Goal: Transaction & Acquisition: Book appointment/travel/reservation

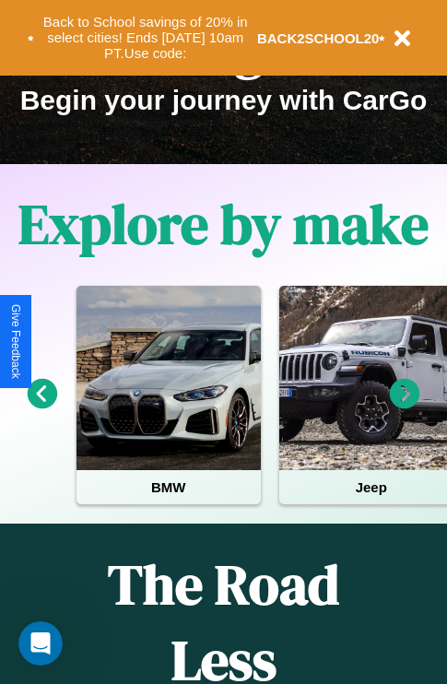
scroll to position [284, 0]
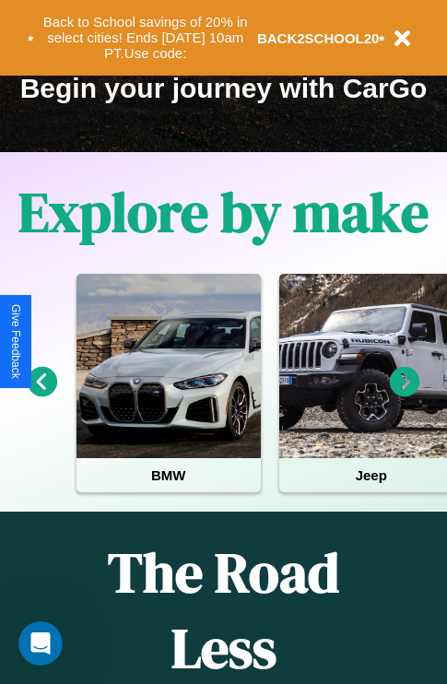
click at [405, 395] on icon at bounding box center [405, 382] width 30 height 30
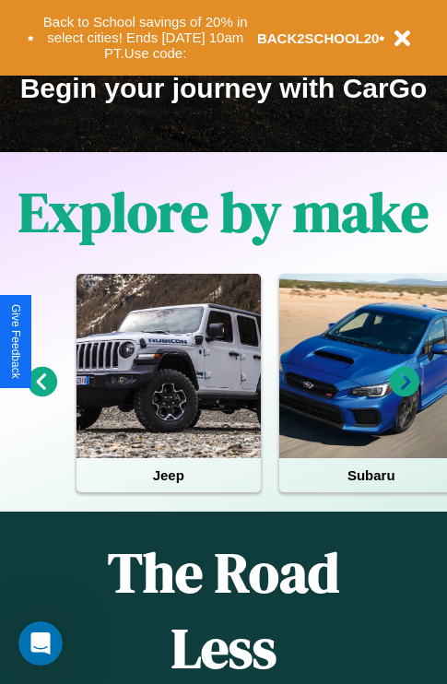
click at [405, 395] on icon at bounding box center [405, 382] width 30 height 30
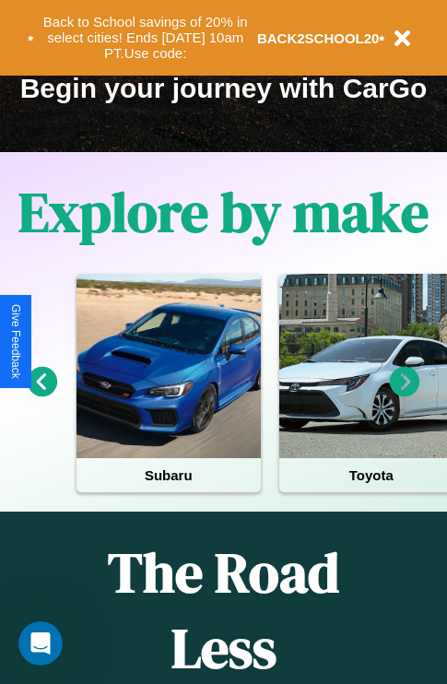
click at [405, 395] on icon at bounding box center [405, 382] width 30 height 30
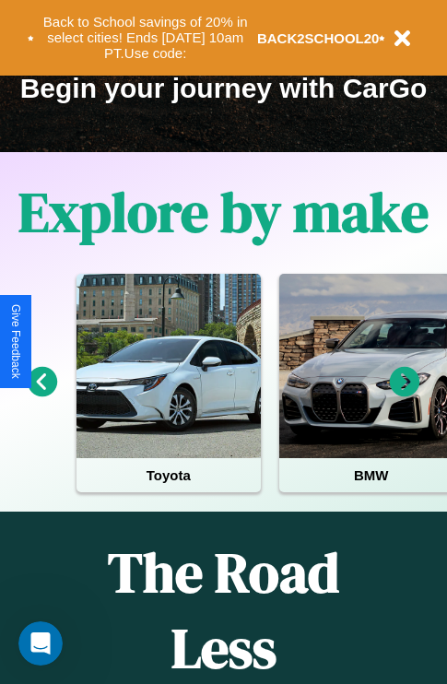
click at [41, 395] on icon at bounding box center [43, 382] width 30 height 30
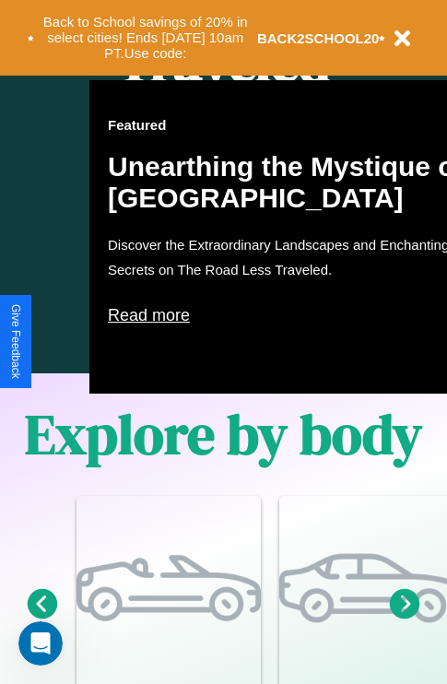
scroll to position [2234, 0]
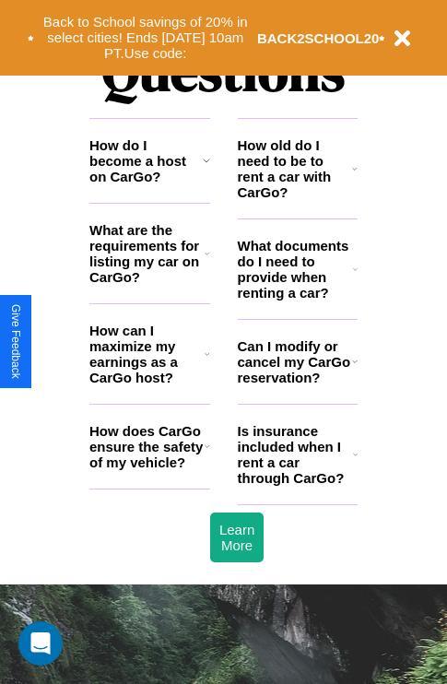
click at [207, 454] on icon at bounding box center [208, 446] width 6 height 15
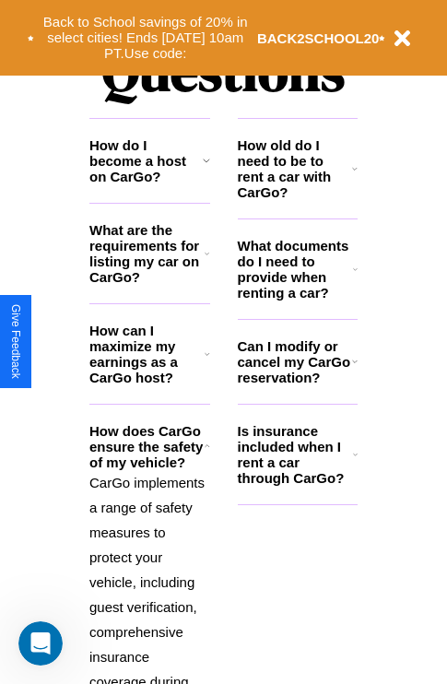
click at [207, 261] on icon at bounding box center [207, 253] width 5 height 15
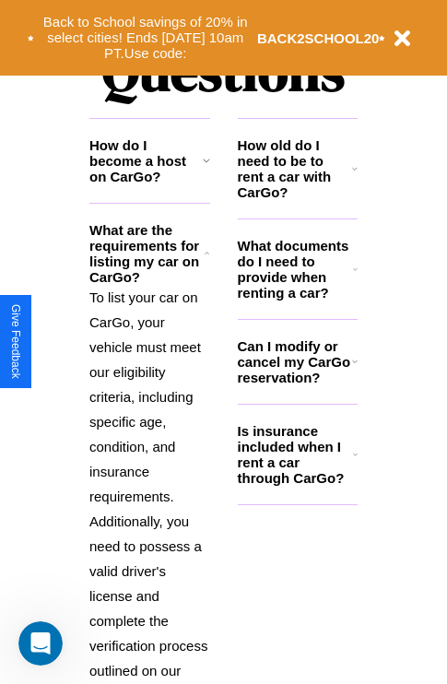
click at [297, 198] on h3 "How old do I need to be to rent a car with CarGo?" at bounding box center [295, 168] width 115 height 63
click at [297, 299] on h3 "What documents do I need to provide when renting a car?" at bounding box center [296, 269] width 116 height 63
click at [206, 168] on icon at bounding box center [206, 160] width 7 height 15
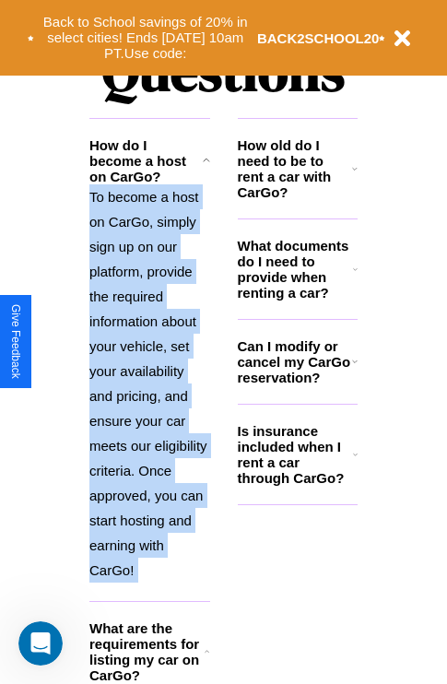
scroll to position [3340, 0]
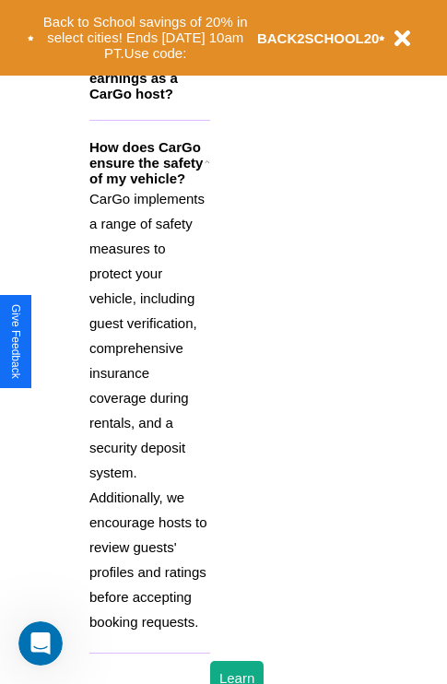
click at [149, 417] on p "CarGo implements a range of safety measures to protect your vehicle, including …" at bounding box center [149, 410] width 121 height 448
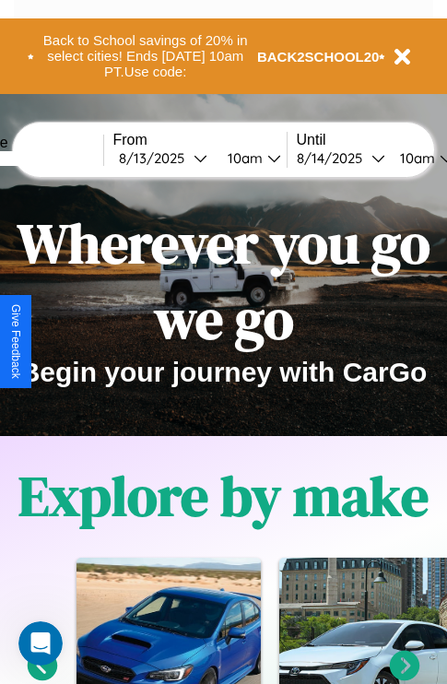
click at [62, 158] on input "text" at bounding box center [34, 158] width 138 height 15
type input "****"
click at [184, 158] on div "8 / 13 / 2025" at bounding box center [156, 158] width 75 height 18
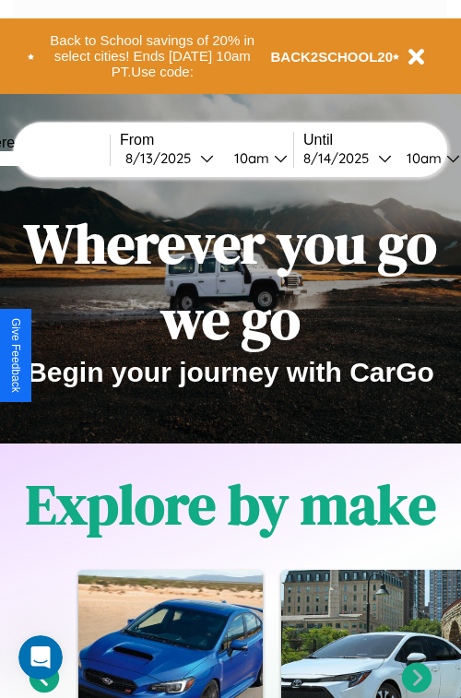
select select "*"
select select "****"
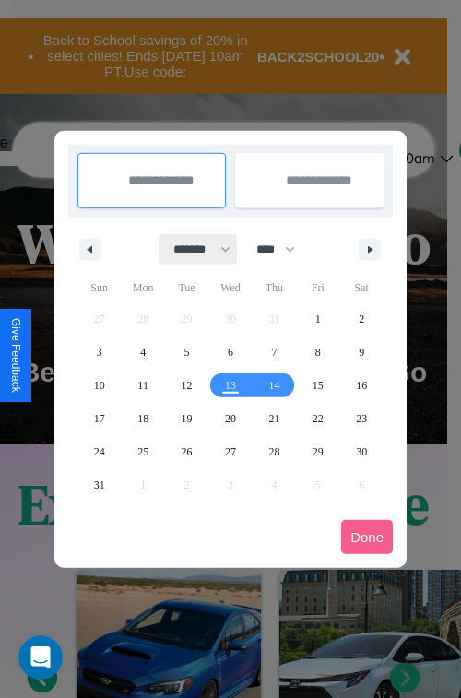
click at [194, 249] on select "******* ******** ***** ***** *** **** **** ****** ********* ******* ******** **…" at bounding box center [199, 249] width 78 height 30
select select "*"
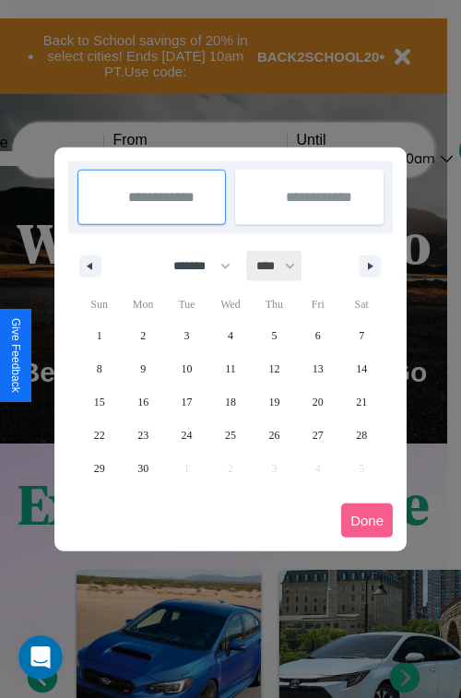
click at [284, 266] on select "**** **** **** **** **** **** **** **** **** **** **** **** **** **** **** ****…" at bounding box center [274, 266] width 55 height 30
select select "****"
click at [230, 368] on span "10" at bounding box center [230, 368] width 11 height 33
type input "**********"
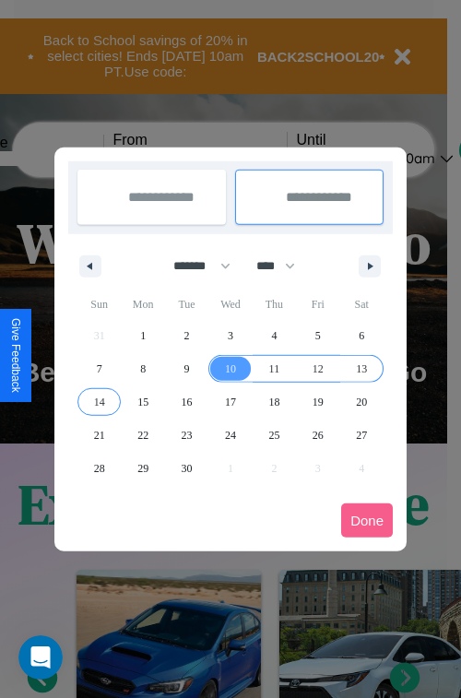
click at [99, 401] on span "14" at bounding box center [99, 401] width 11 height 33
type input "**********"
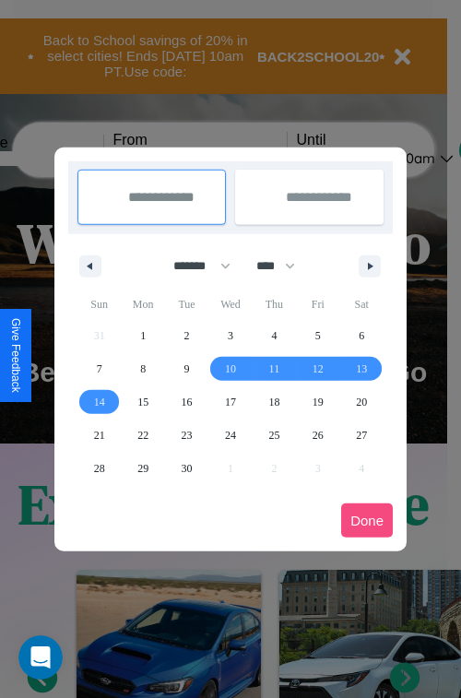
click at [367, 520] on button "Done" at bounding box center [367, 520] width 52 height 34
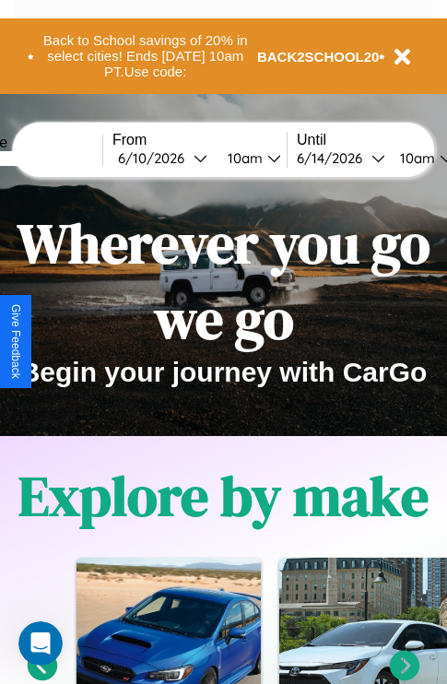
click at [266, 158] on div "10am" at bounding box center [243, 158] width 49 height 18
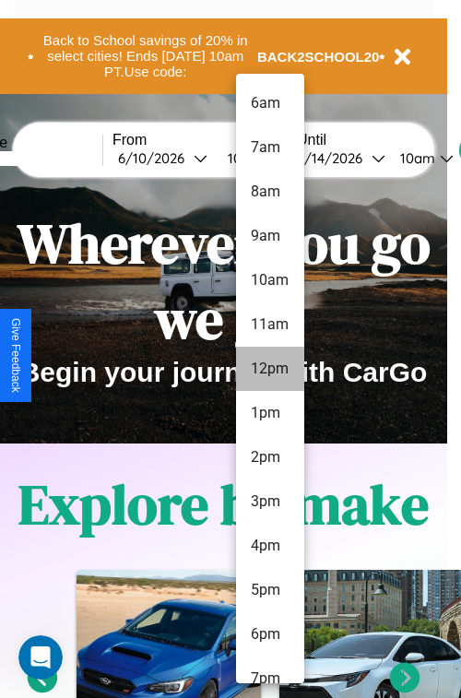
click at [269, 369] on li "12pm" at bounding box center [270, 369] width 68 height 44
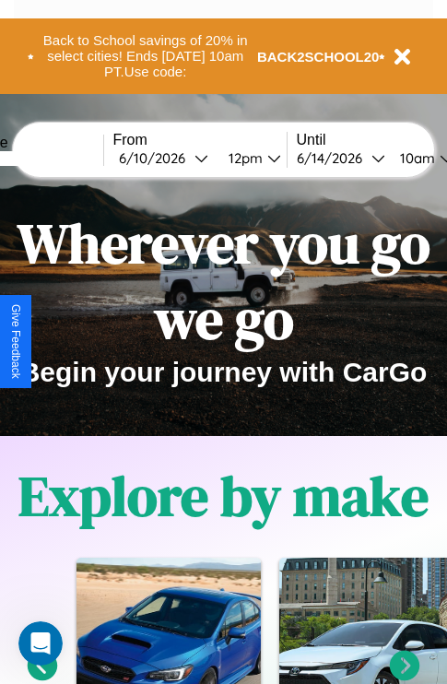
scroll to position [0, 68]
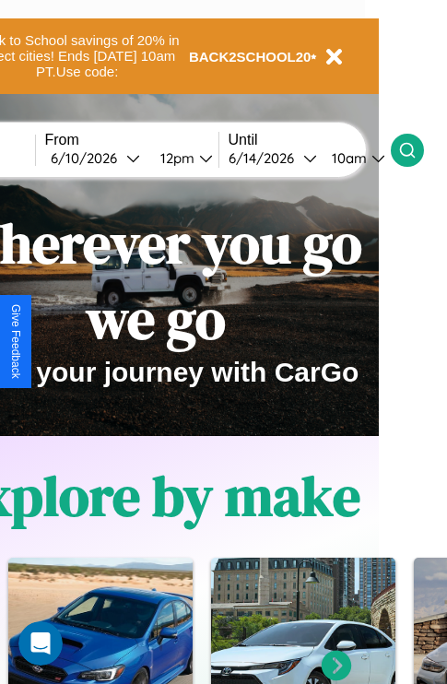
click at [417, 149] on icon at bounding box center [407, 150] width 18 height 18
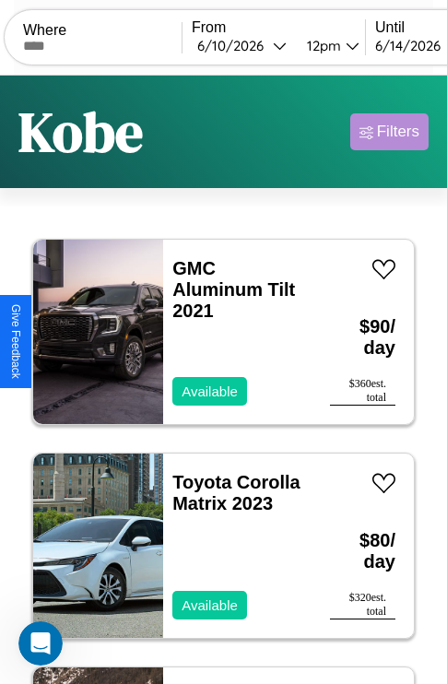
click at [389, 132] on div "Filters" at bounding box center [398, 132] width 42 height 18
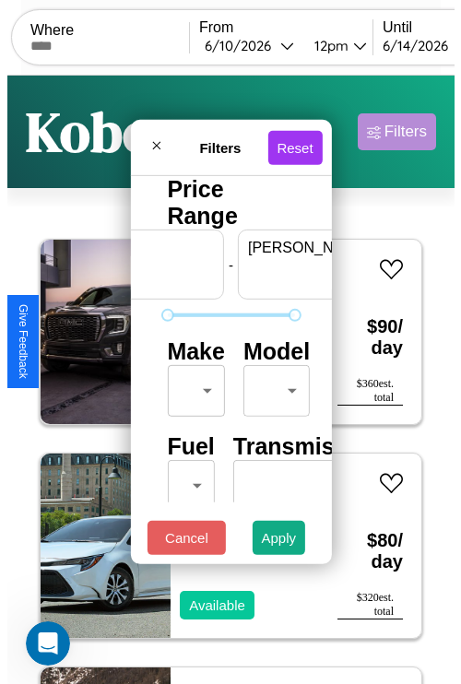
scroll to position [0, 114]
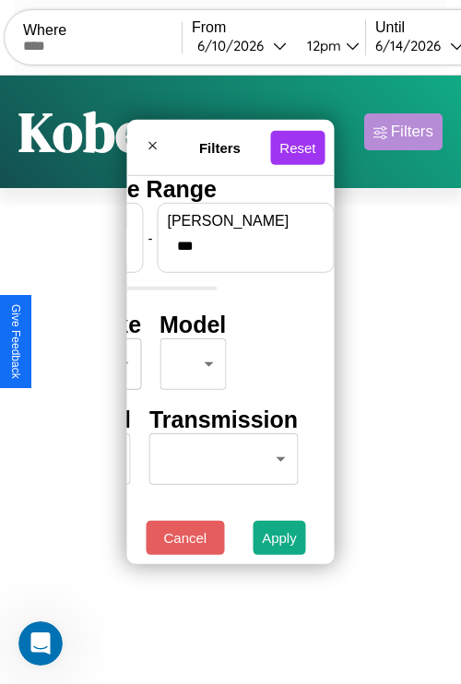
type input "***"
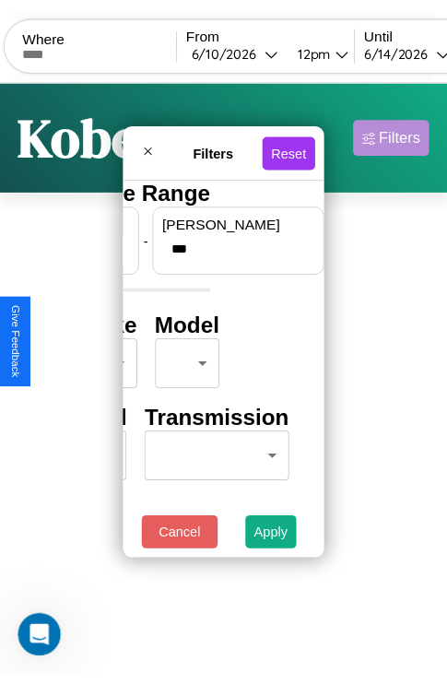
scroll to position [0, 0]
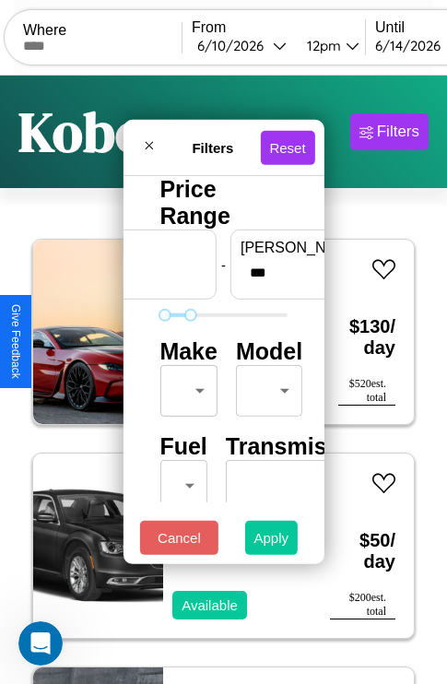
type input "**"
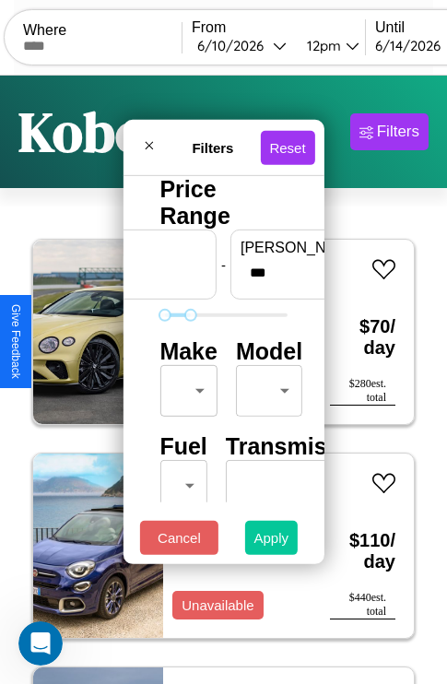
click at [272, 542] on button "Apply" at bounding box center [271, 538] width 53 height 34
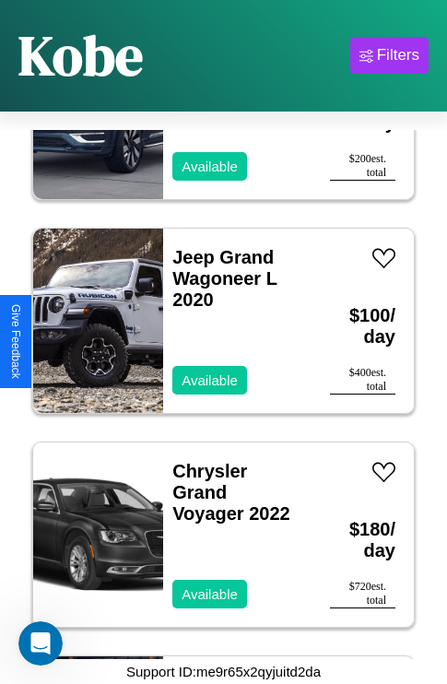
scroll to position [4775, 0]
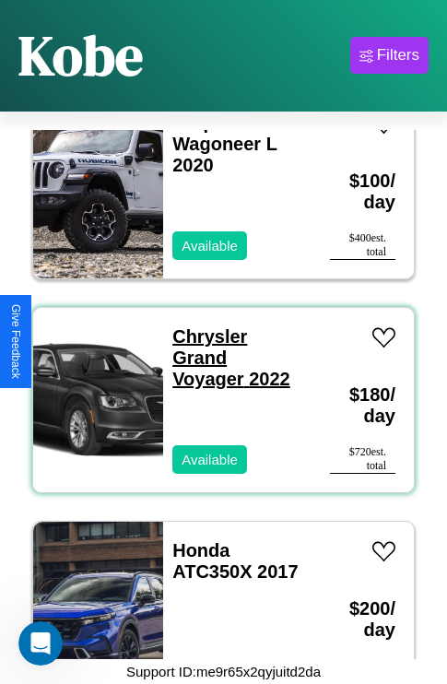
click at [204, 326] on link "Chrysler Grand Voyager 2022" at bounding box center [231, 357] width 118 height 63
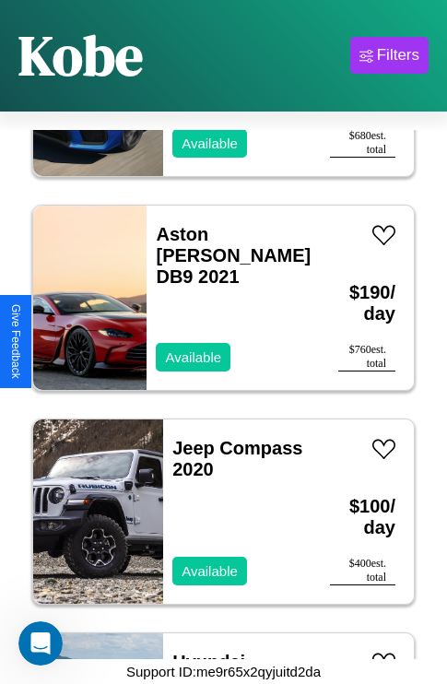
scroll to position [7984, 0]
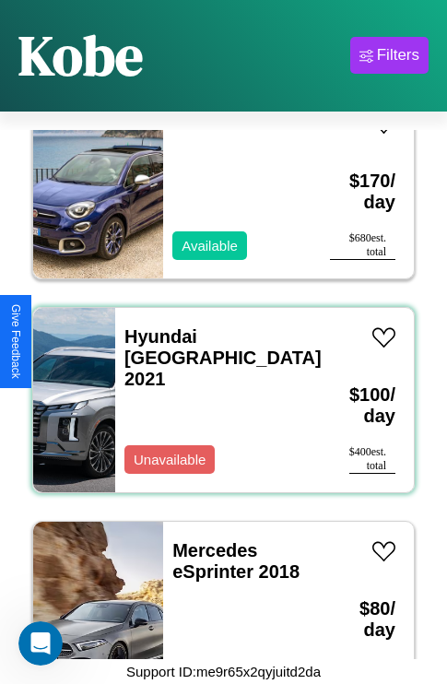
click at [217, 389] on div "Hyundai Tucson 2021 Unavailable" at bounding box center [223, 400] width 216 height 184
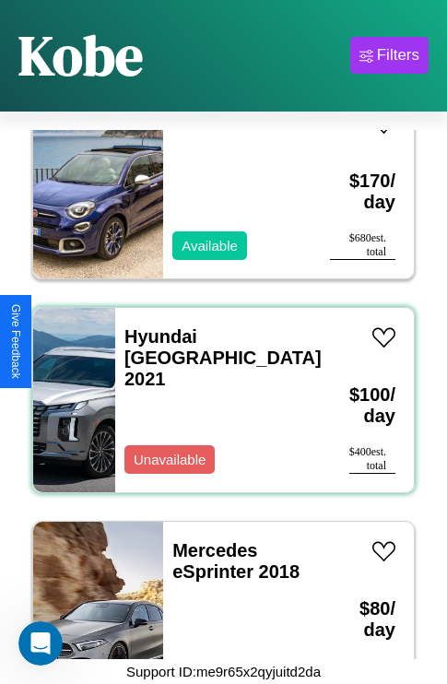
click at [217, 389] on div "Hyundai Tucson 2021 Unavailable" at bounding box center [223, 400] width 216 height 184
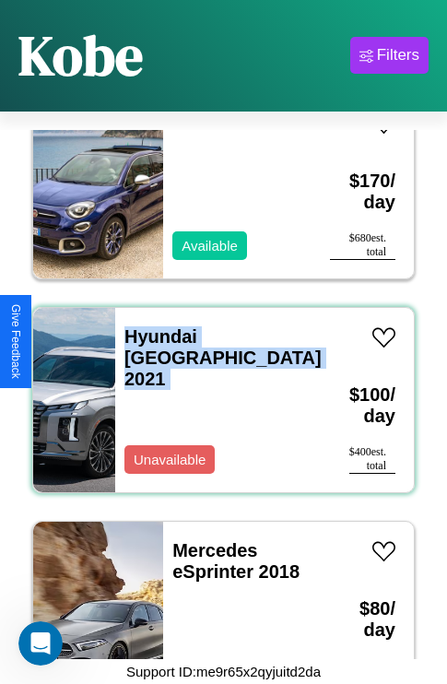
click at [217, 389] on div "Hyundai Tucson 2021 Unavailable" at bounding box center [223, 400] width 216 height 184
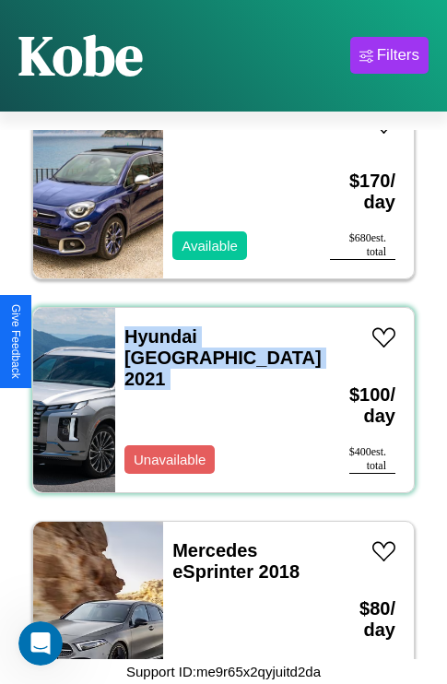
click at [217, 389] on div "Hyundai Tucson 2021 Unavailable" at bounding box center [223, 400] width 216 height 184
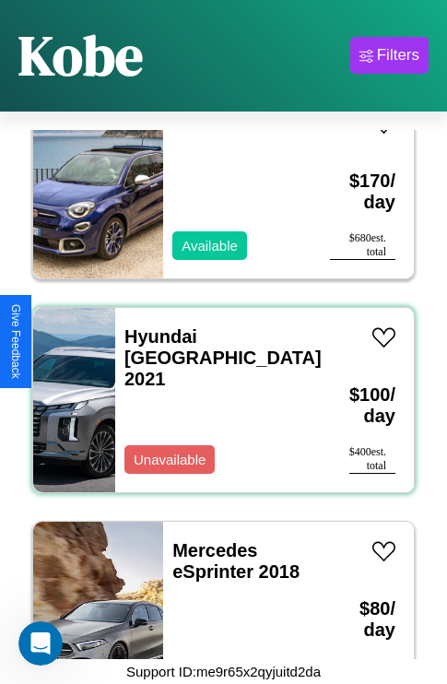
click at [217, 389] on div "Hyundai Tucson 2021 Unavailable" at bounding box center [223, 400] width 216 height 184
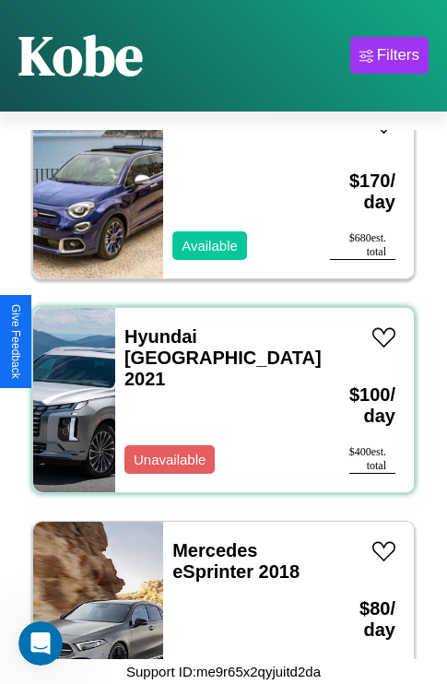
click at [217, 389] on div "Hyundai Tucson 2021 Unavailable" at bounding box center [223, 400] width 216 height 184
click at [203, 326] on link "Hyundai Tucson 2021" at bounding box center [222, 357] width 197 height 63
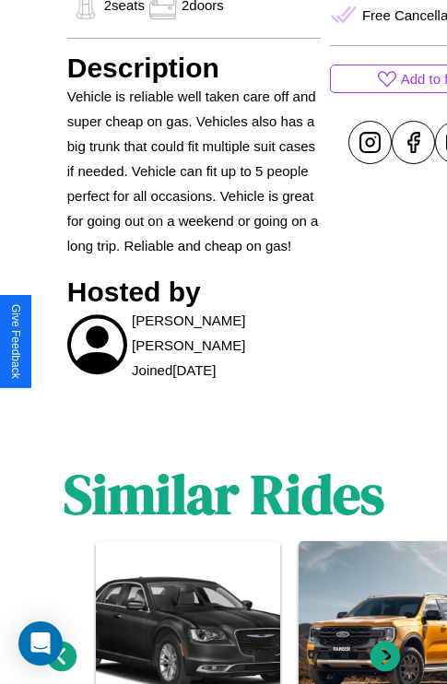
scroll to position [1015, 0]
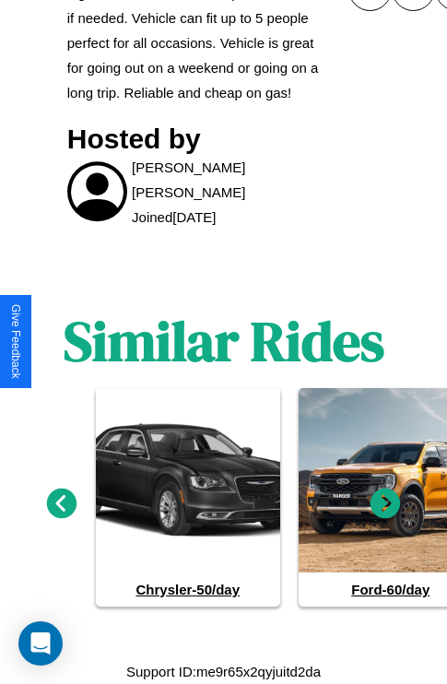
click at [385, 513] on icon at bounding box center [386, 504] width 30 height 30
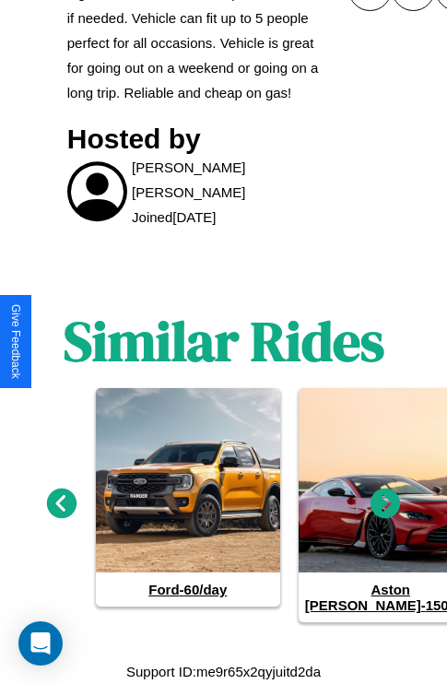
click at [61, 513] on icon at bounding box center [62, 504] width 30 height 30
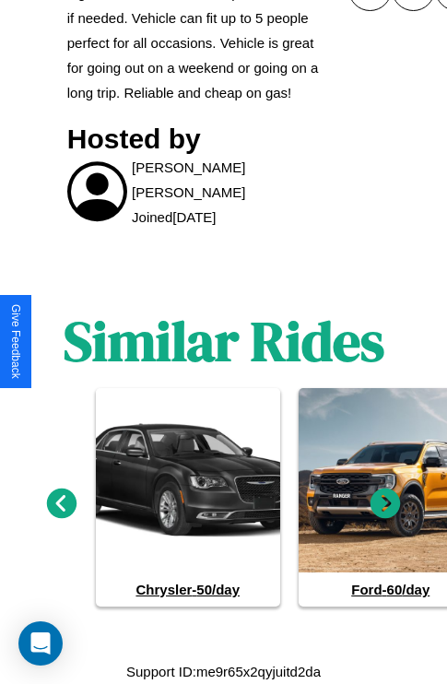
click at [385, 513] on icon at bounding box center [386, 504] width 30 height 30
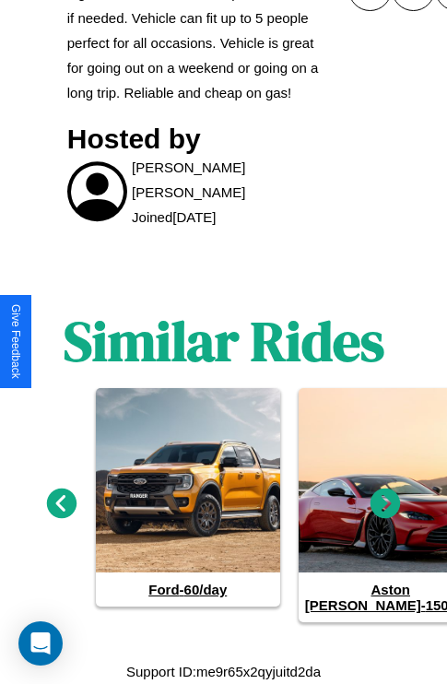
click at [61, 513] on icon at bounding box center [62, 504] width 30 height 30
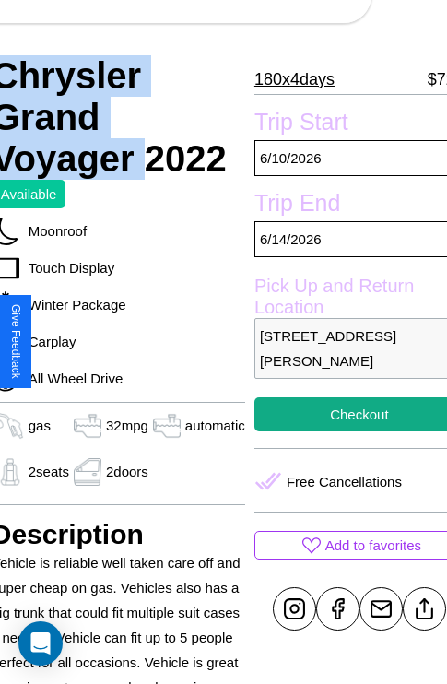
scroll to position [394, 77]
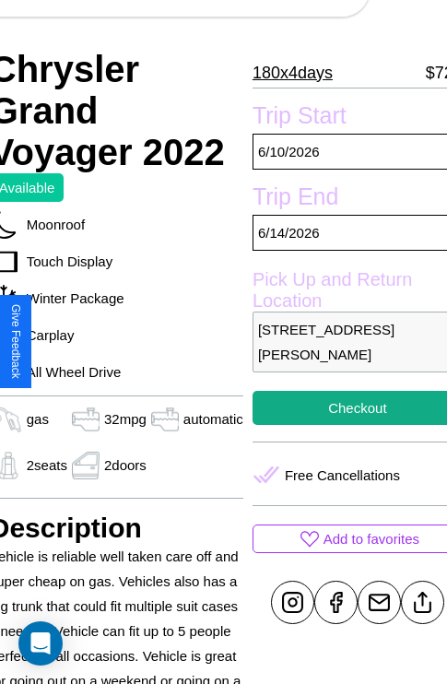
click at [342, 342] on p "[STREET_ADDRESS][PERSON_NAME]" at bounding box center [358, 342] width 210 height 61
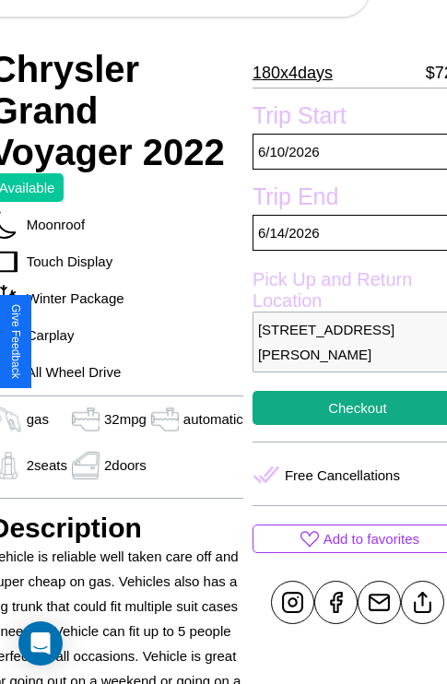
click at [342, 342] on p "[STREET_ADDRESS][PERSON_NAME]" at bounding box center [358, 342] width 210 height 61
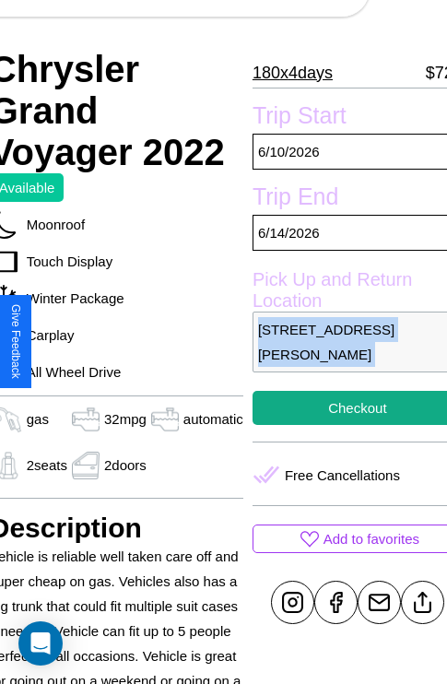
click at [342, 342] on p "[STREET_ADDRESS][PERSON_NAME]" at bounding box center [358, 342] width 210 height 61
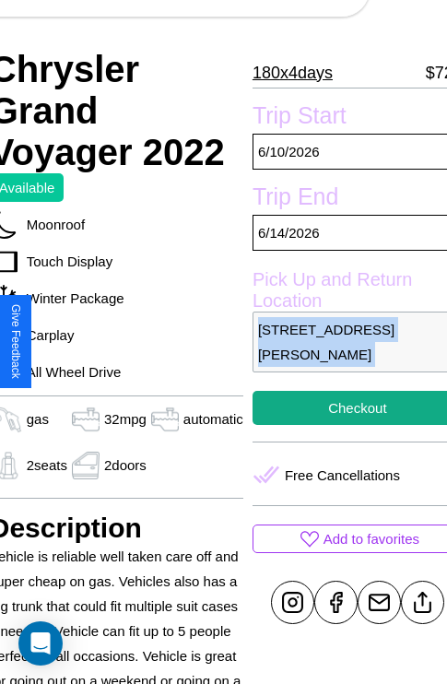
click at [342, 342] on p "[STREET_ADDRESS][PERSON_NAME]" at bounding box center [358, 342] width 210 height 61
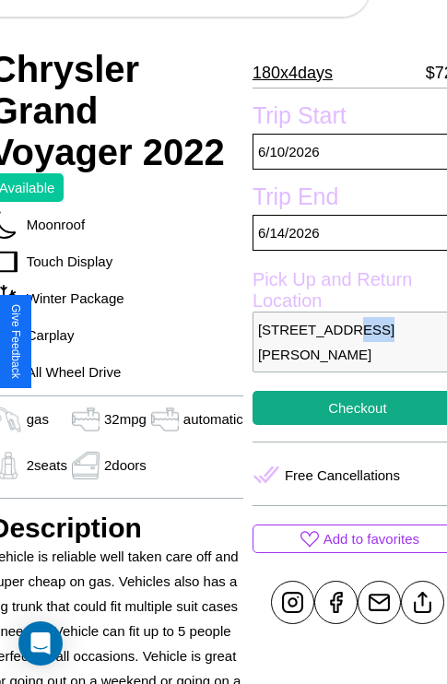
click at [342, 342] on p "[STREET_ADDRESS][PERSON_NAME]" at bounding box center [358, 342] width 210 height 61
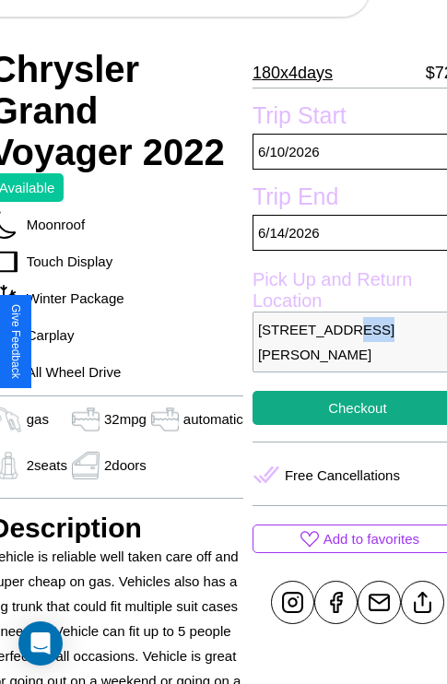
click at [342, 342] on p "[STREET_ADDRESS][PERSON_NAME]" at bounding box center [358, 342] width 210 height 61
